Goal: Task Accomplishment & Management: Use online tool/utility

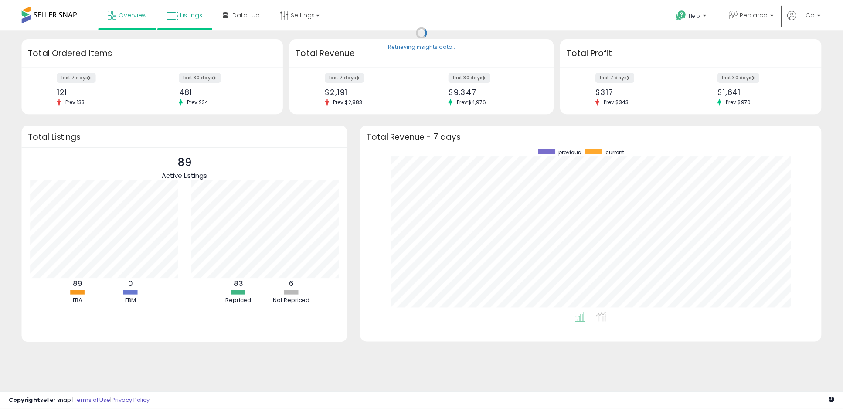
scroll to position [165, 449]
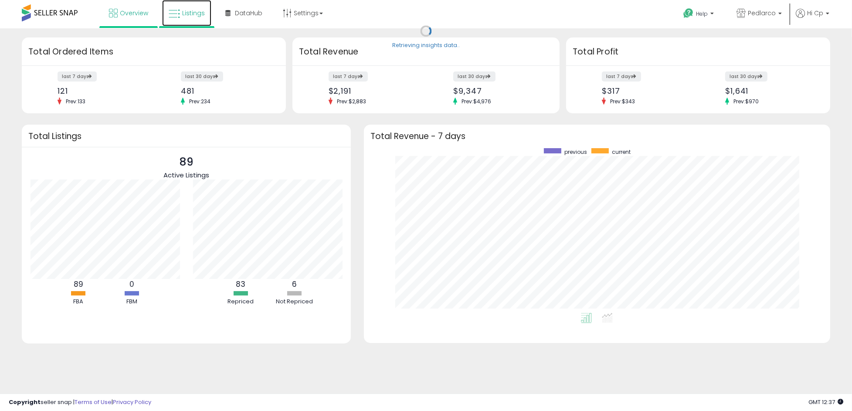
click at [192, 13] on span "Listings" at bounding box center [193, 13] width 23 height 9
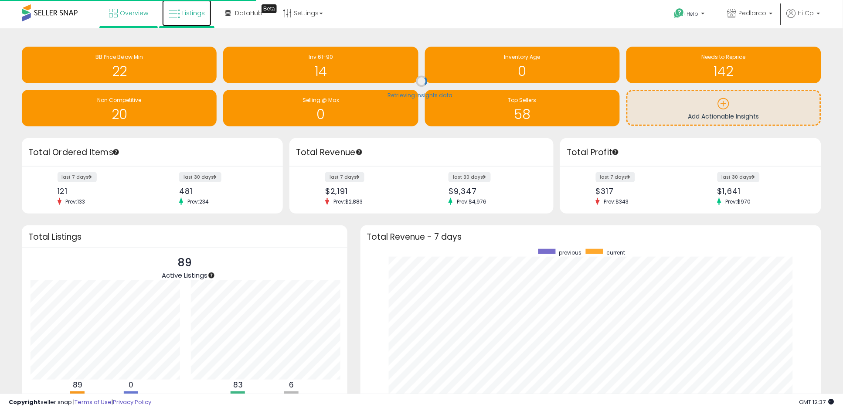
scroll to position [435813, 435534]
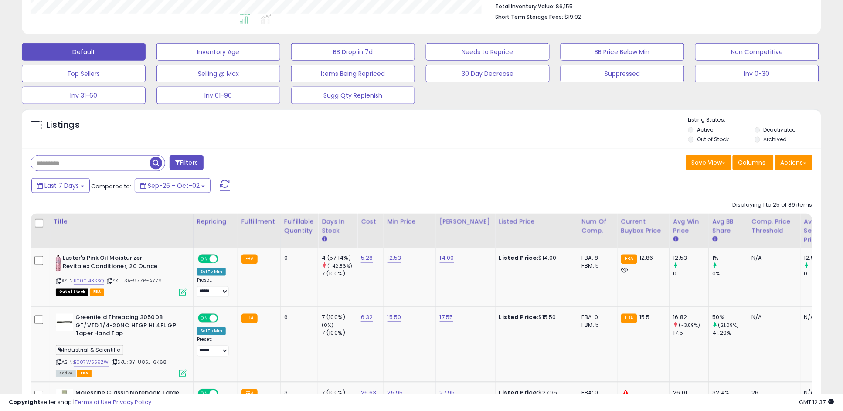
scroll to position [232, 0]
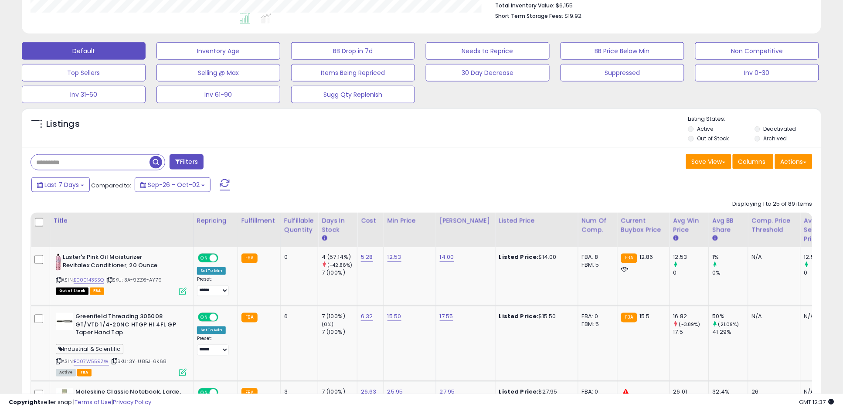
click at [98, 159] on input "text" at bounding box center [90, 162] width 119 height 15
type input "*******"
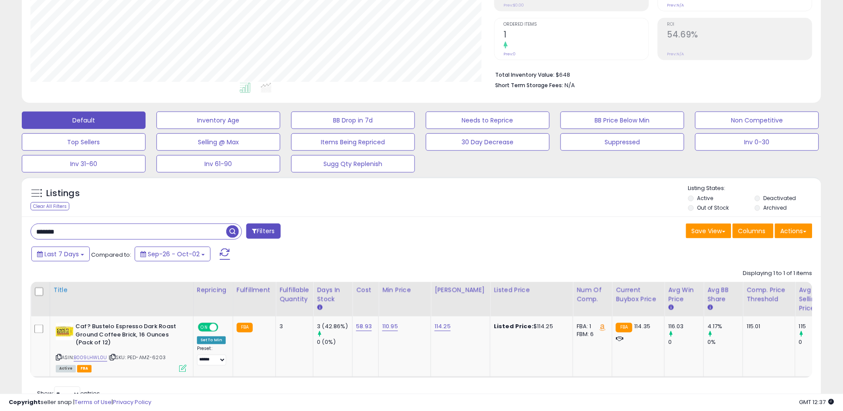
scroll to position [192, 0]
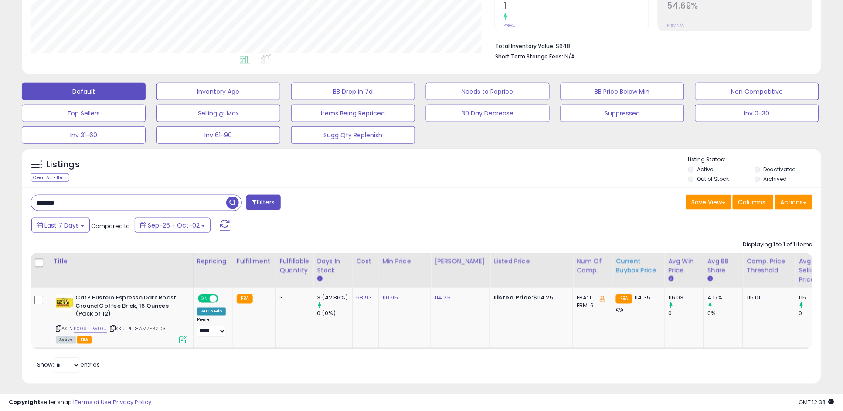
click at [622, 267] on div "Current Buybox Price" at bounding box center [638, 266] width 45 height 18
